Goal: Check status: Check status

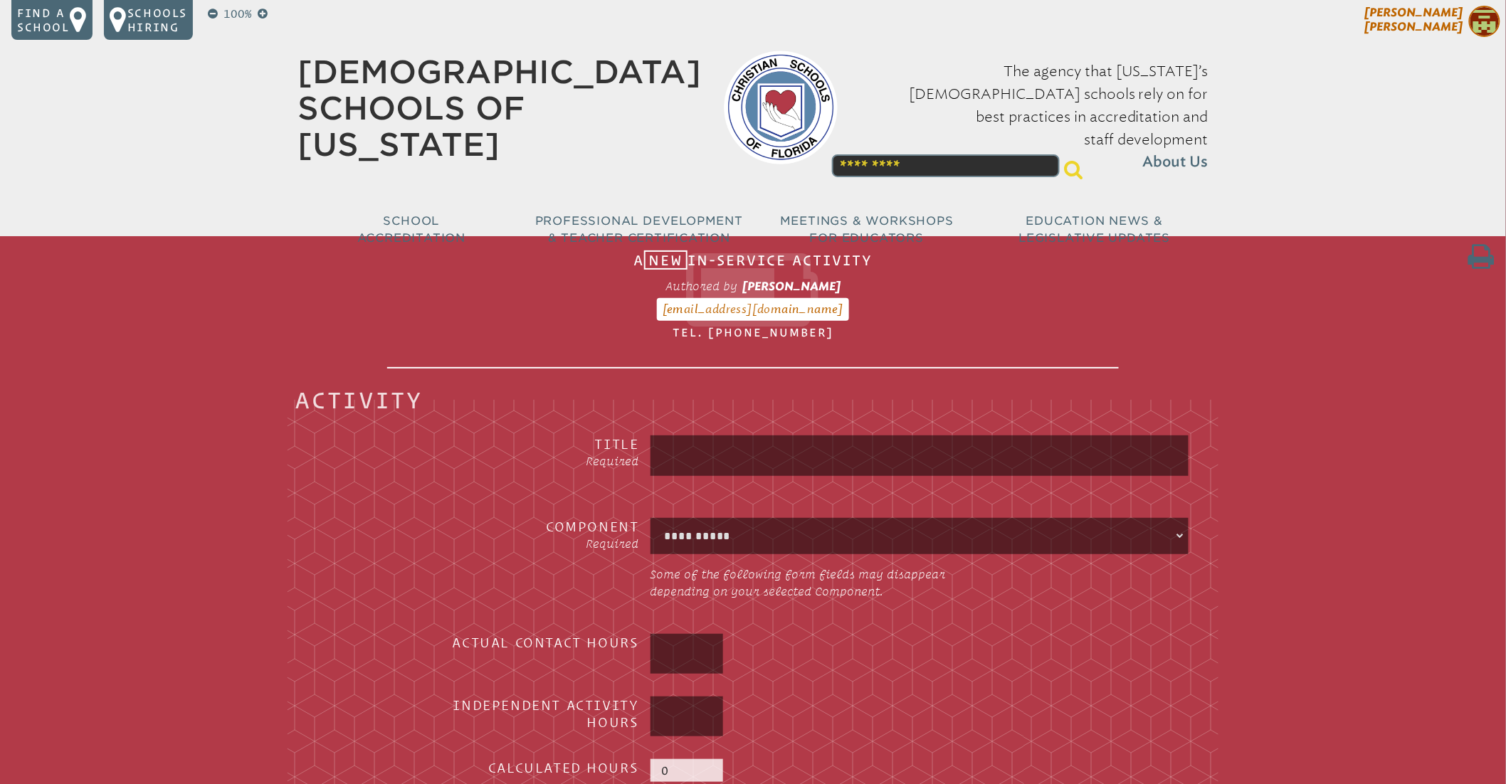
click at [1444, 14] on span "Melissa Ruiz" at bounding box center [1414, 20] width 98 height 28
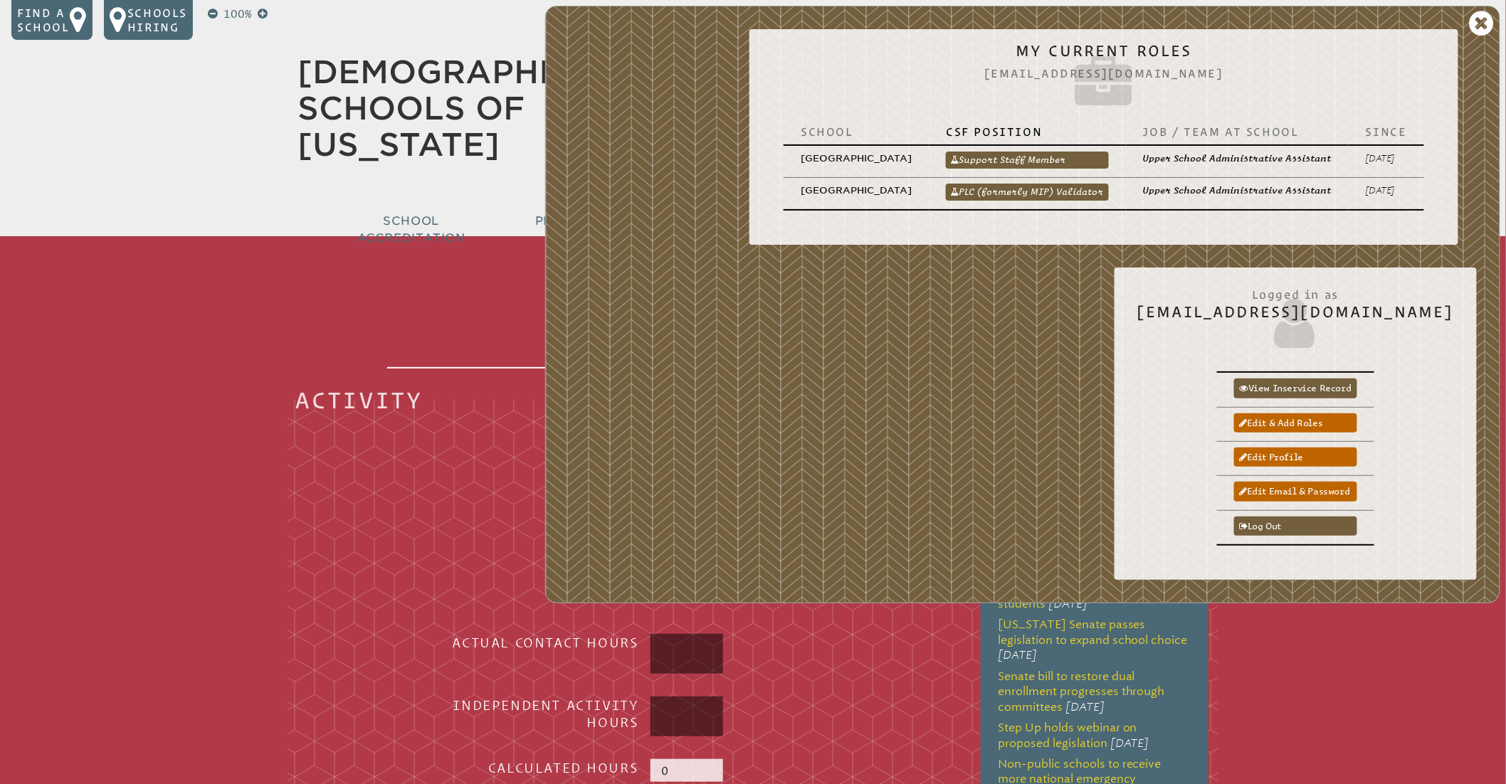
click at [985, 190] on link "PLC (formerly MIP) Validator" at bounding box center [1027, 192] width 163 height 17
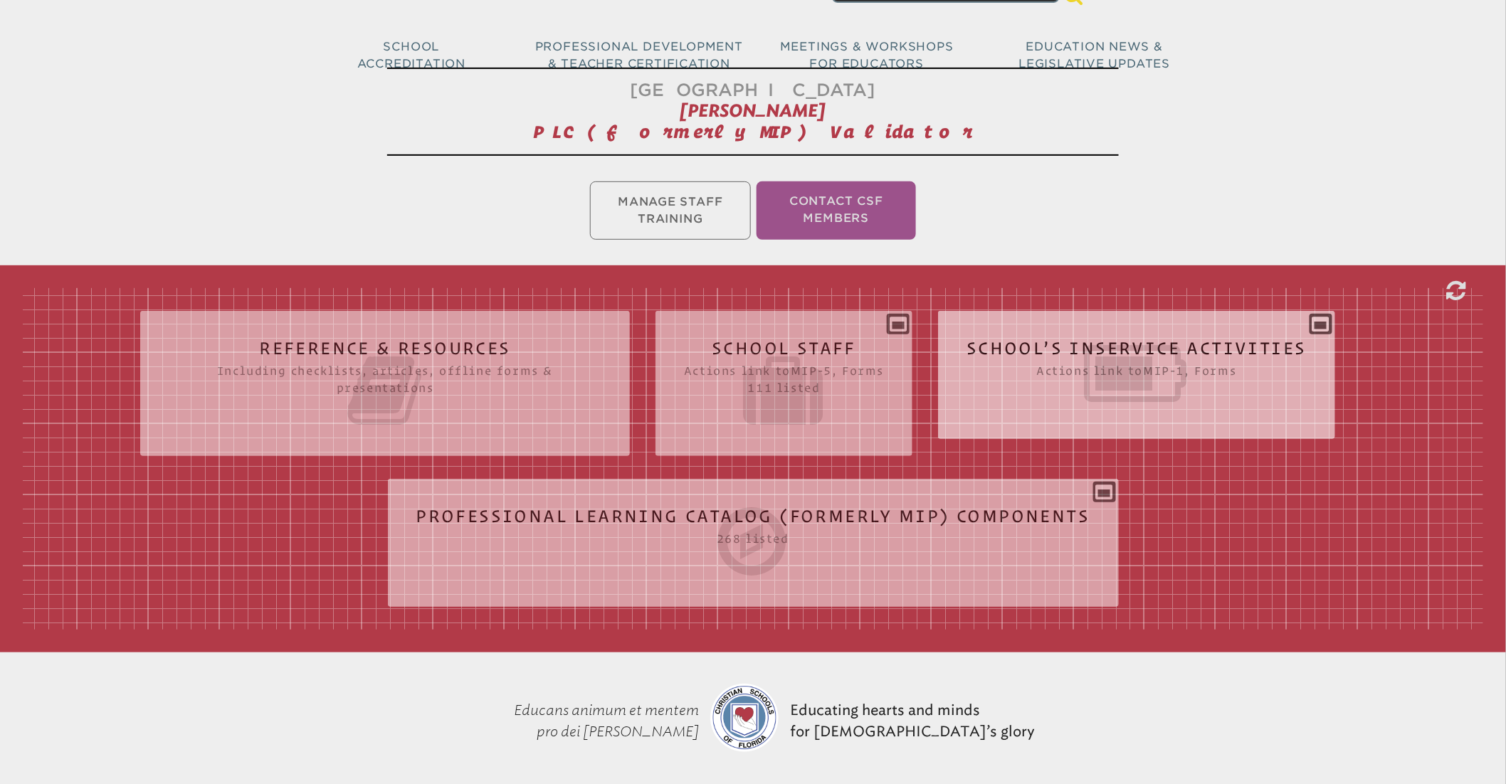
scroll to position [177, 0]
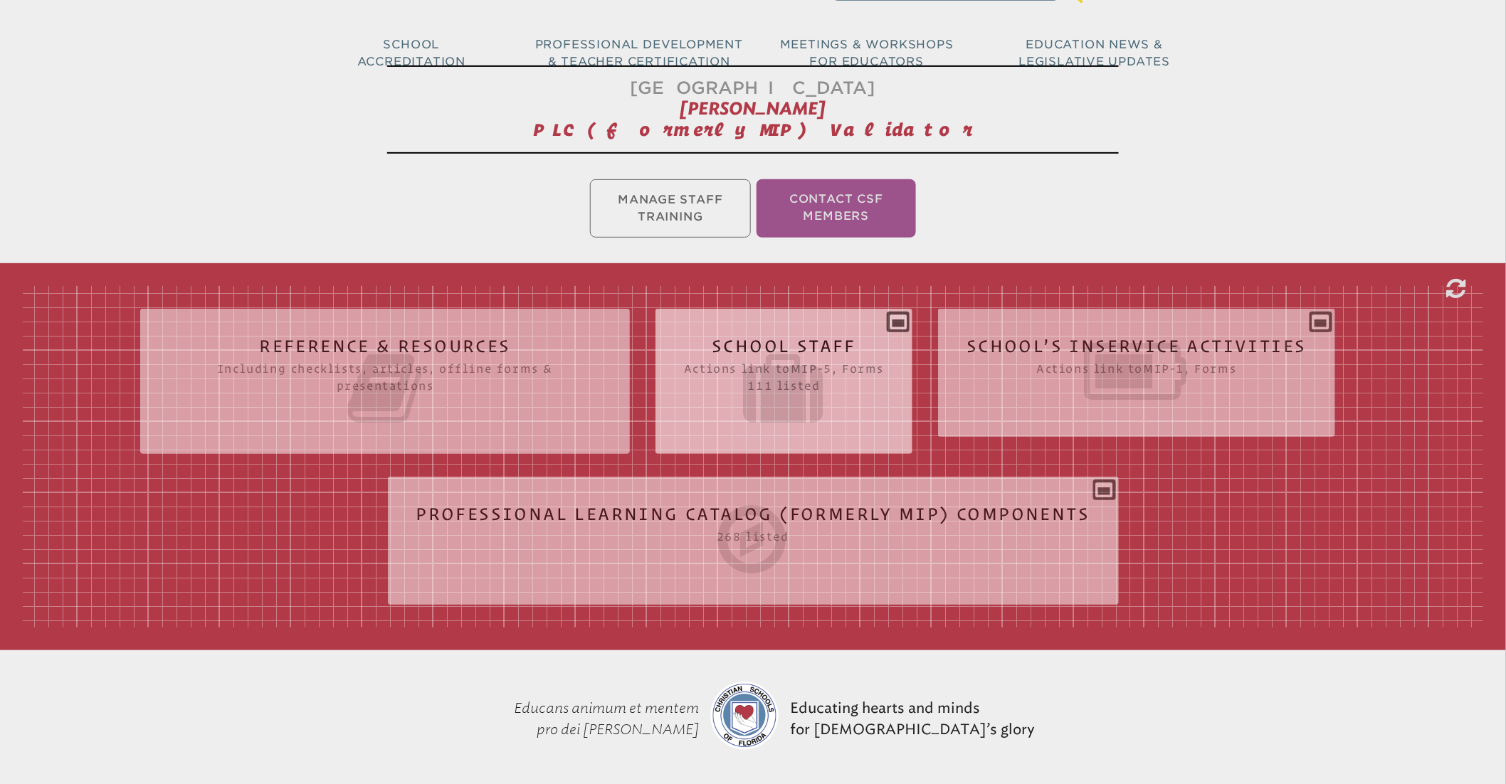
click at [847, 368] on icon at bounding box center [784, 389] width 200 height 80
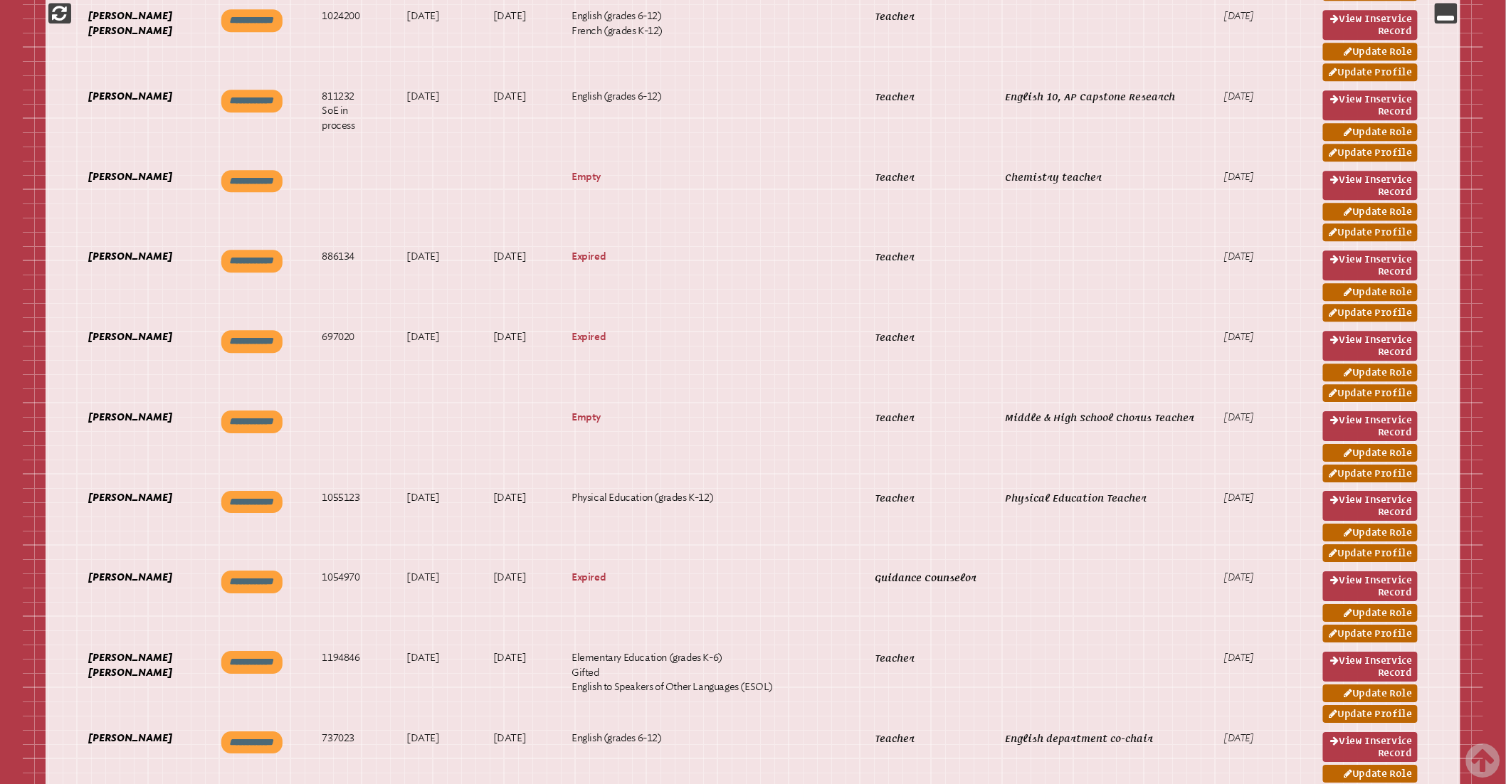
scroll to position [3848, 0]
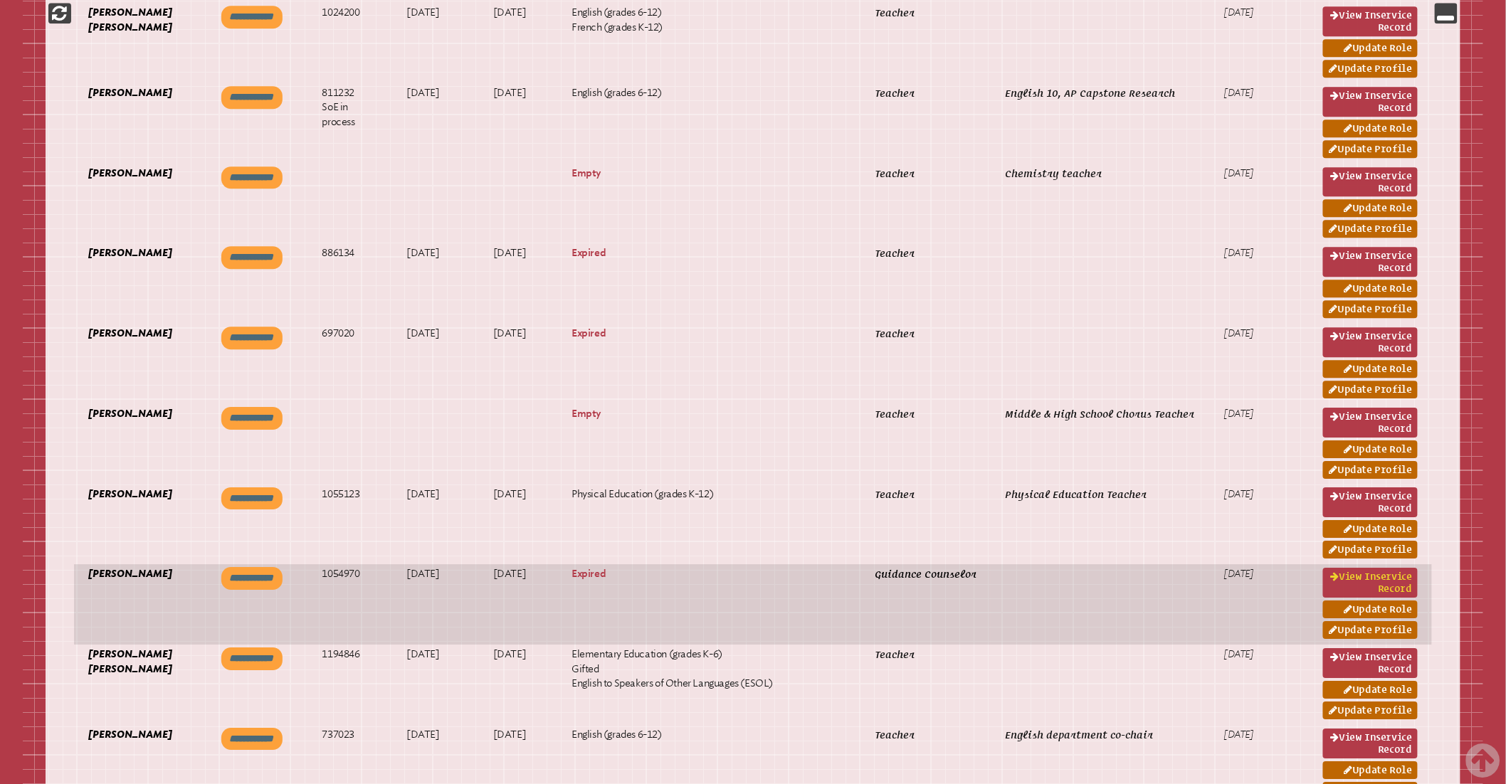
click at [1348, 577] on link "View inservice record" at bounding box center [1370, 583] width 95 height 30
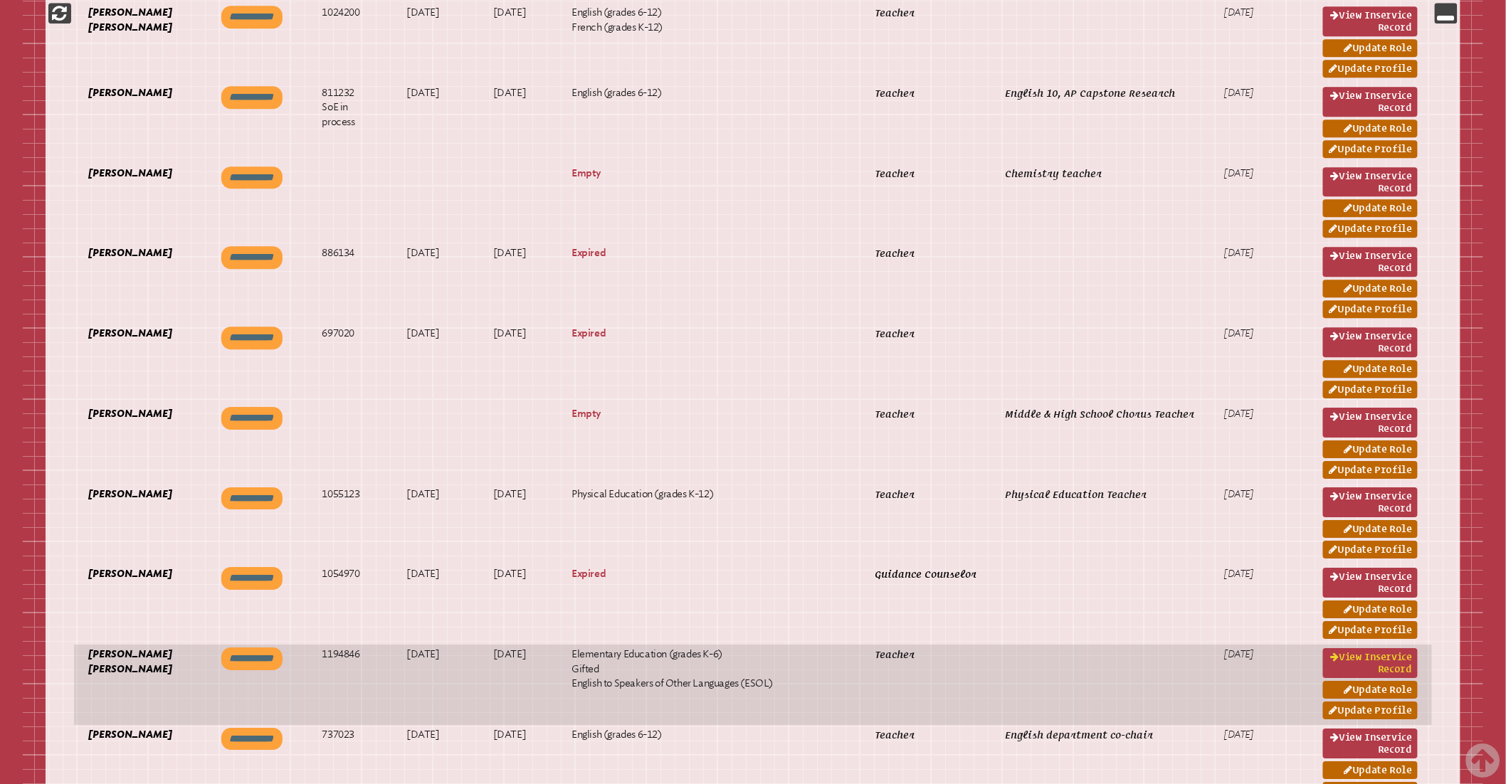
click at [1380, 658] on link "View inservice record" at bounding box center [1370, 664] width 95 height 30
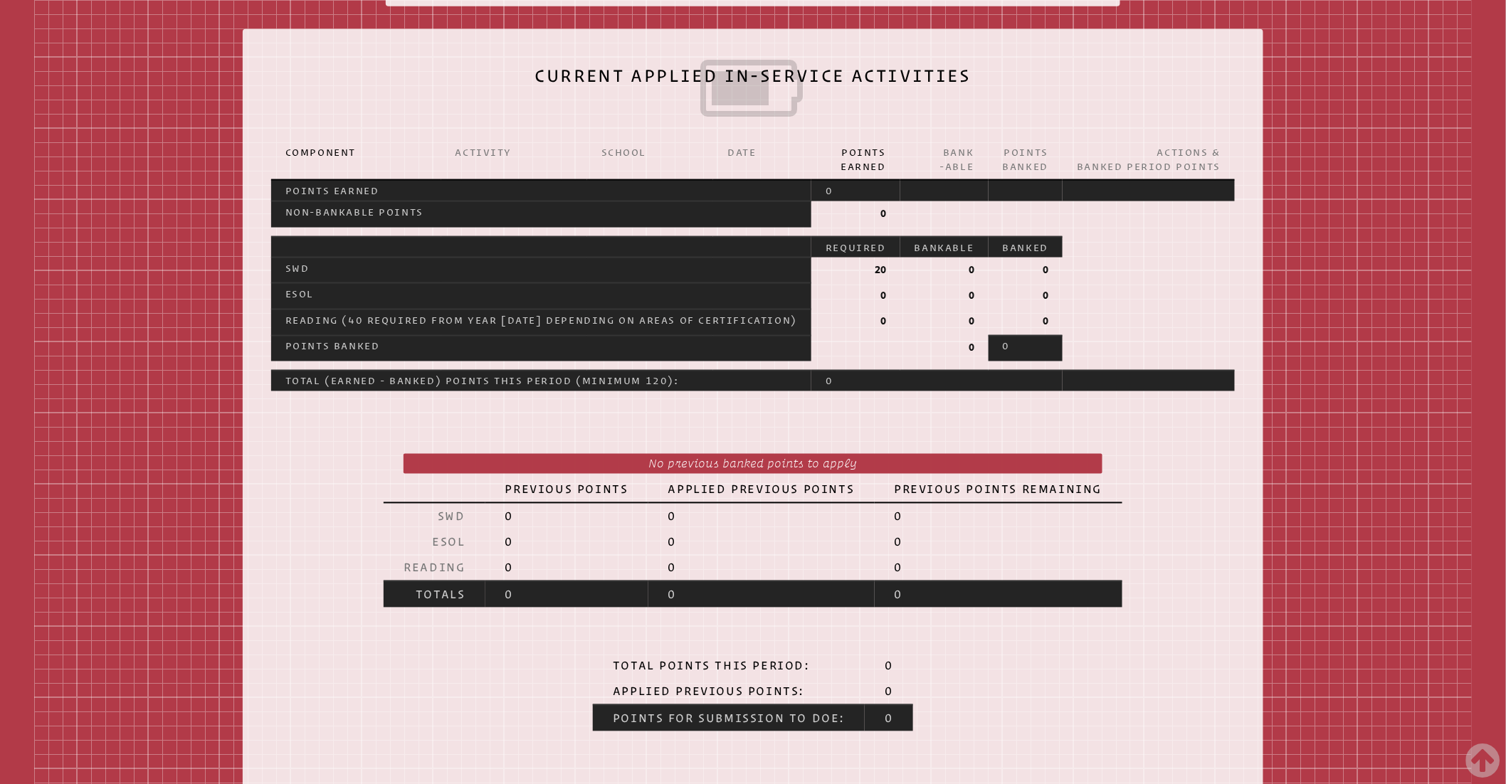
scroll to position [807, 0]
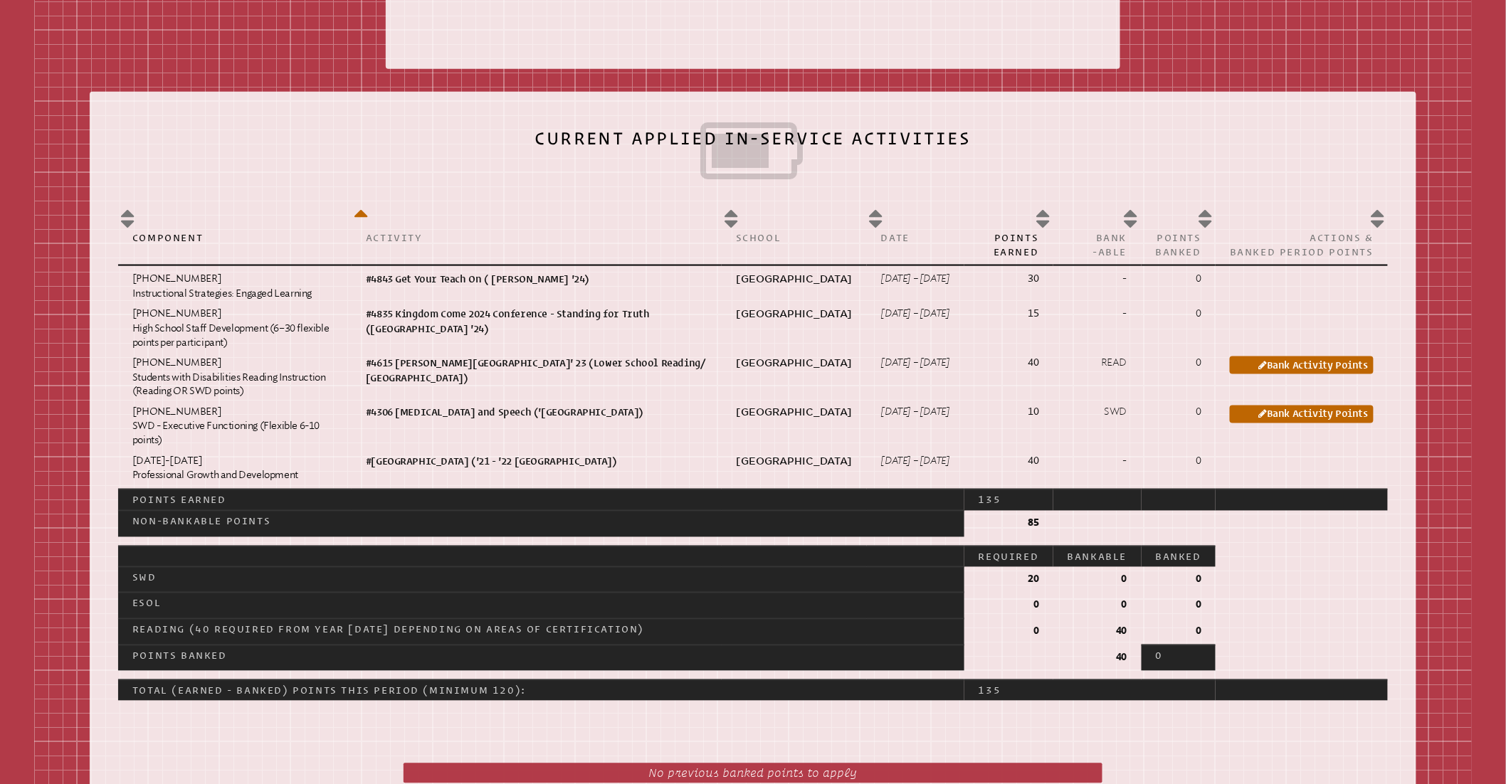
scroll to position [747, 0]
